Goal: Navigation & Orientation: Understand site structure

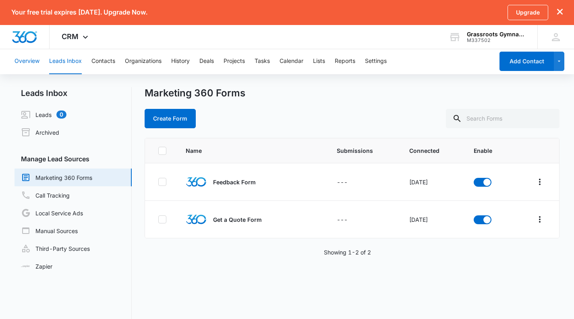
click at [36, 59] on button "Overview" at bounding box center [27, 61] width 25 height 26
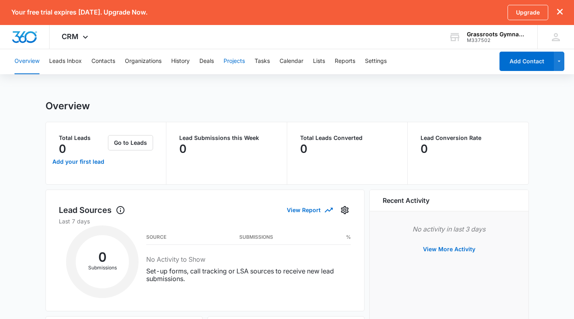
click at [240, 64] on button "Projects" at bounding box center [234, 61] width 21 height 26
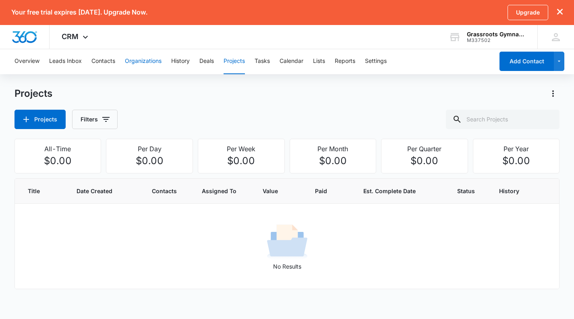
click at [135, 59] on button "Organizations" at bounding box center [143, 61] width 37 height 26
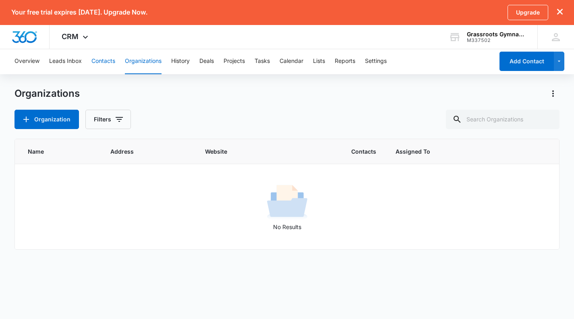
click at [107, 62] on button "Contacts" at bounding box center [103, 61] width 24 height 26
